Goal: Use online tool/utility

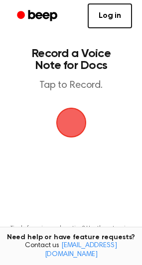
click at [78, 122] on span "button" at bounding box center [71, 123] width 30 height 30
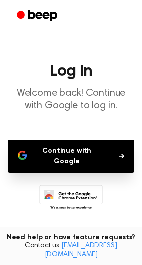
click at [89, 153] on button "Continue with Google" at bounding box center [71, 156] width 126 height 33
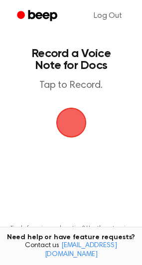
click at [84, 116] on span "button" at bounding box center [71, 123] width 28 height 28
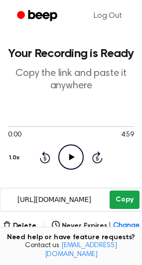
click at [125, 202] on button "Copy" at bounding box center [123, 200] width 29 height 18
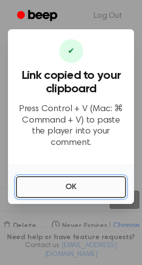
click at [89, 183] on button "OK" at bounding box center [71, 187] width 110 height 22
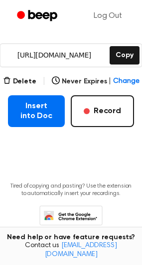
scroll to position [149, 0]
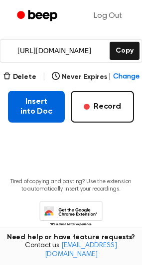
click at [55, 108] on button "Insert into Doc" at bounding box center [36, 107] width 57 height 32
click at [31, 110] on button "Insert into Doc" at bounding box center [36, 107] width 57 height 32
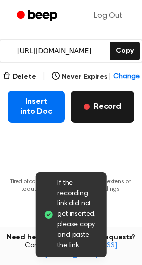
click at [119, 105] on button "Record" at bounding box center [102, 107] width 63 height 32
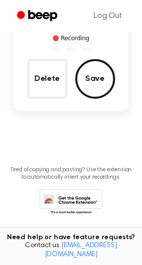
scroll to position [116, 0]
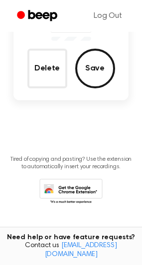
click at [82, 193] on icon at bounding box center [70, 192] width 63 height 27
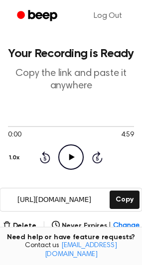
scroll to position [149, 0]
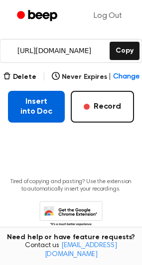
click at [37, 106] on button "Insert into Doc" at bounding box center [36, 107] width 57 height 32
